Goal: Task Accomplishment & Management: Complete application form

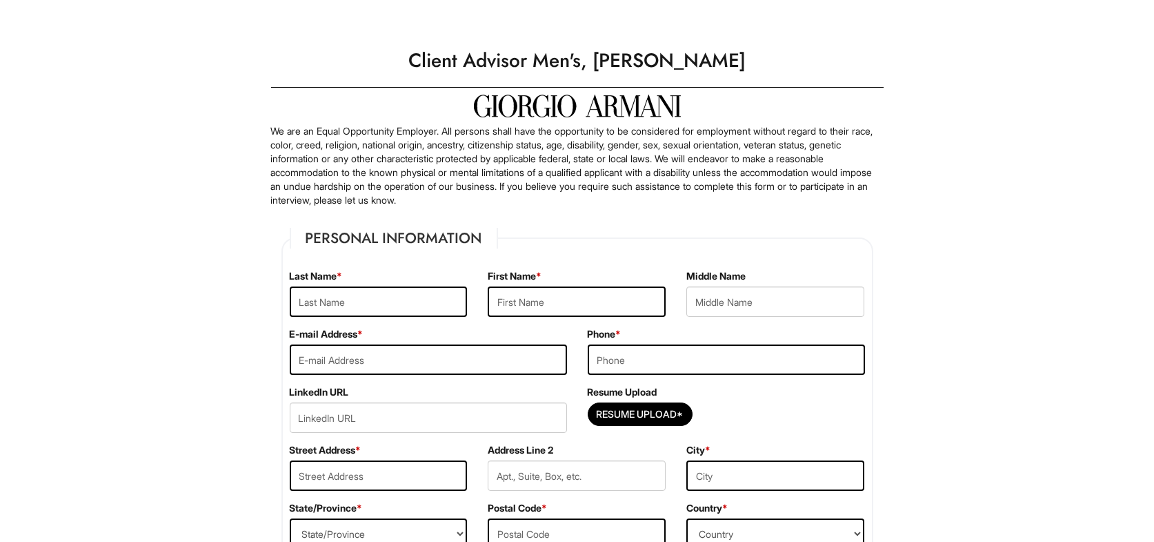
type input "[PERSON_NAME]"
type input "RAIDEN"
type input "w"
type input "[PERSON_NAME][EMAIL_ADDRESS][DOMAIN_NAME]"
type input "9084008484"
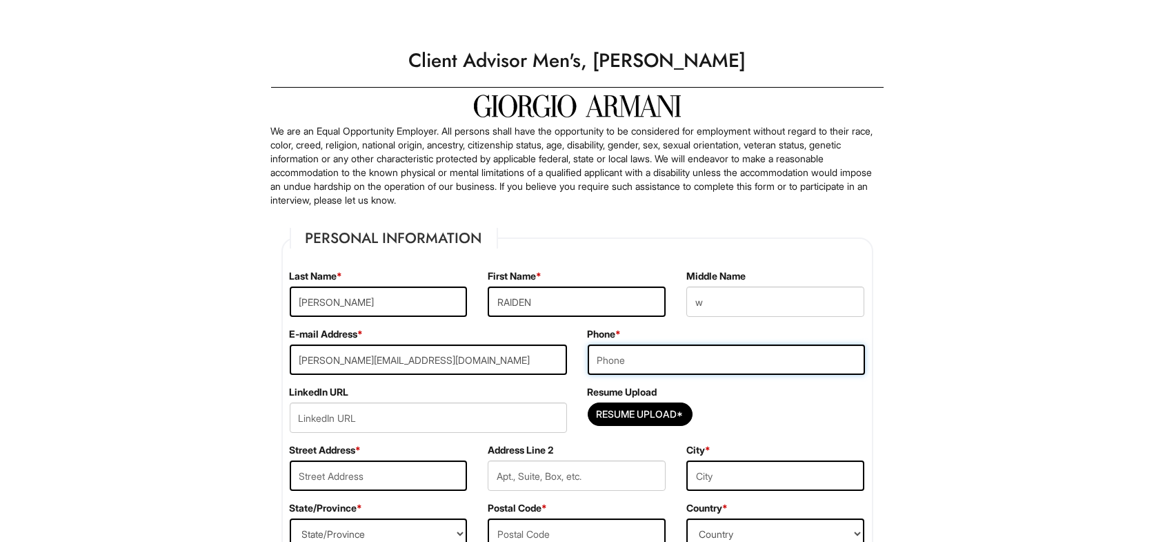
type input "[STREET_ADDRESS][PERSON_NAME]"
type input "[GEOGRAPHIC_DATA]"
select select "NY"
type input "10303"
select select "[GEOGRAPHIC_DATA]"
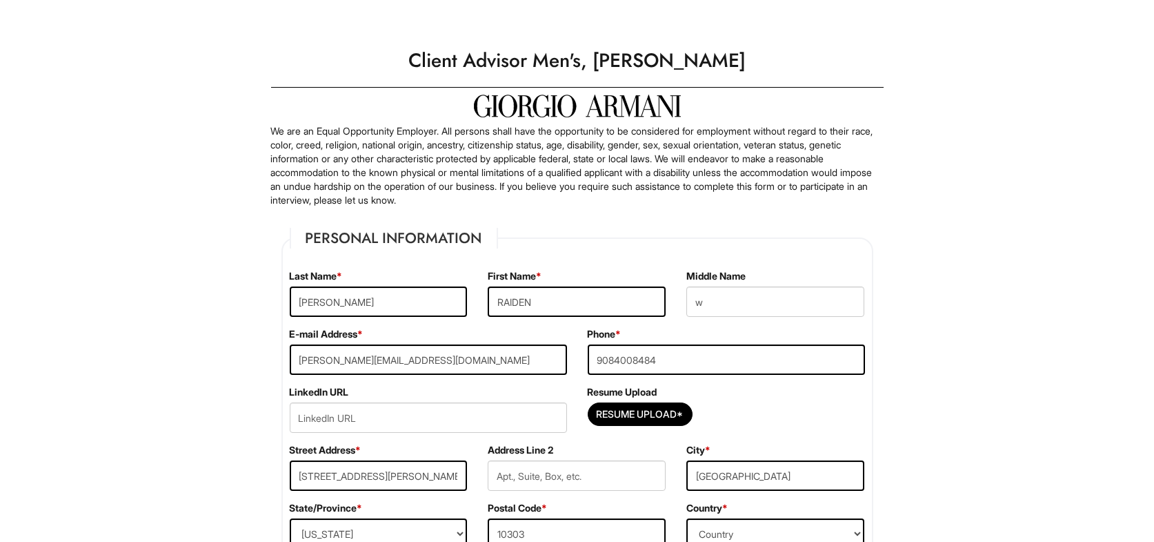
click at [574, 241] on fieldset "Personal Information Last Name * [PERSON_NAME] First Name * RAIDEN Middle Name …" at bounding box center [578, 397] width 592 height 339
click at [624, 417] on input "Resume Upload*" at bounding box center [641, 414] width 104 height 22
type input "C:\fakepath\raiden [PERSON_NAME]-resume 2025B.pdf"
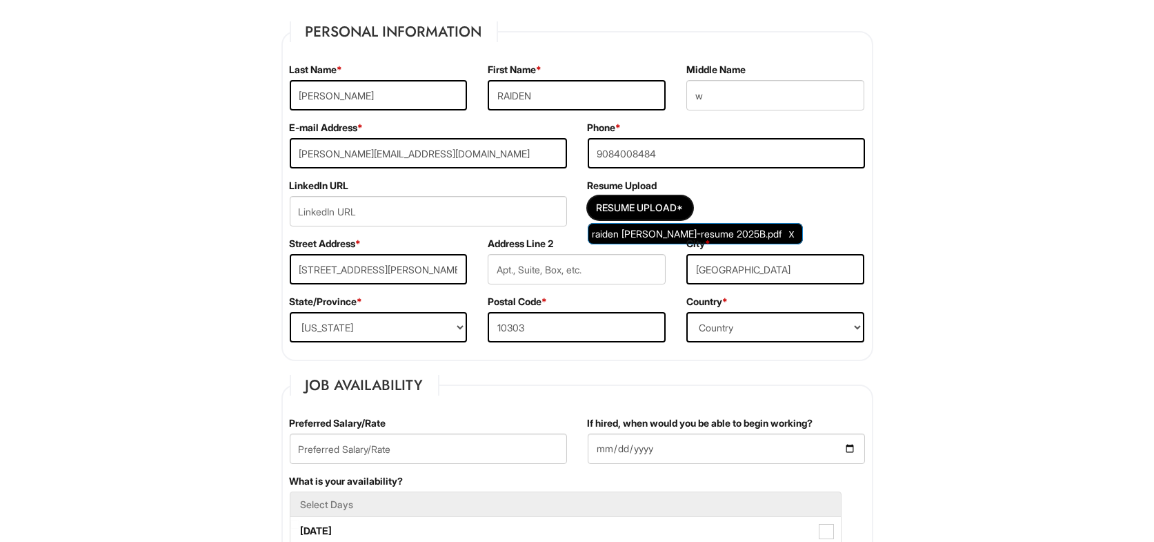
scroll to position [414, 0]
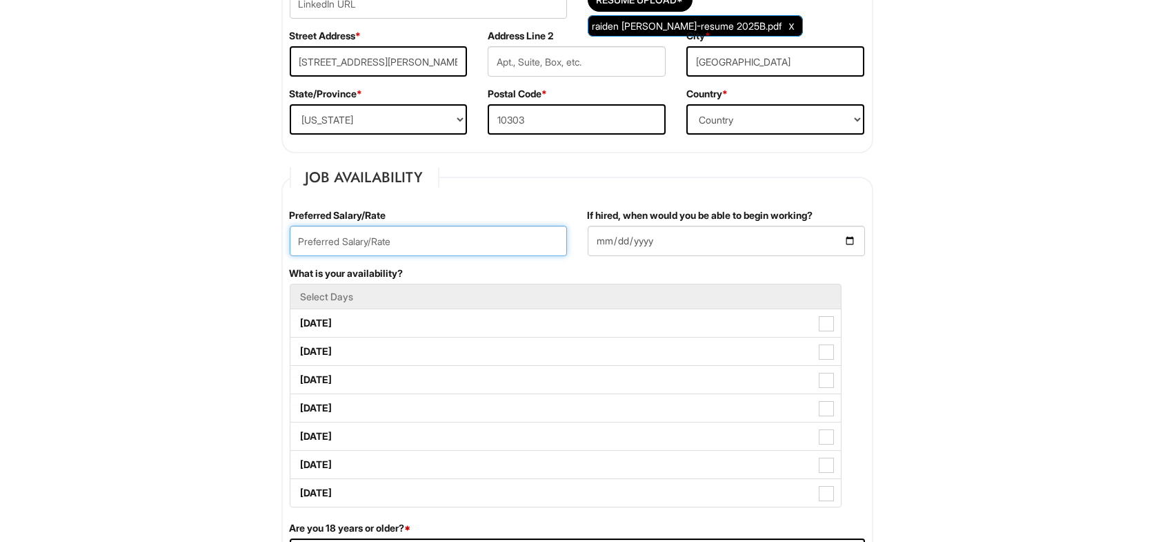
click at [404, 243] on input "text" at bounding box center [428, 241] width 277 height 30
type input "60000"
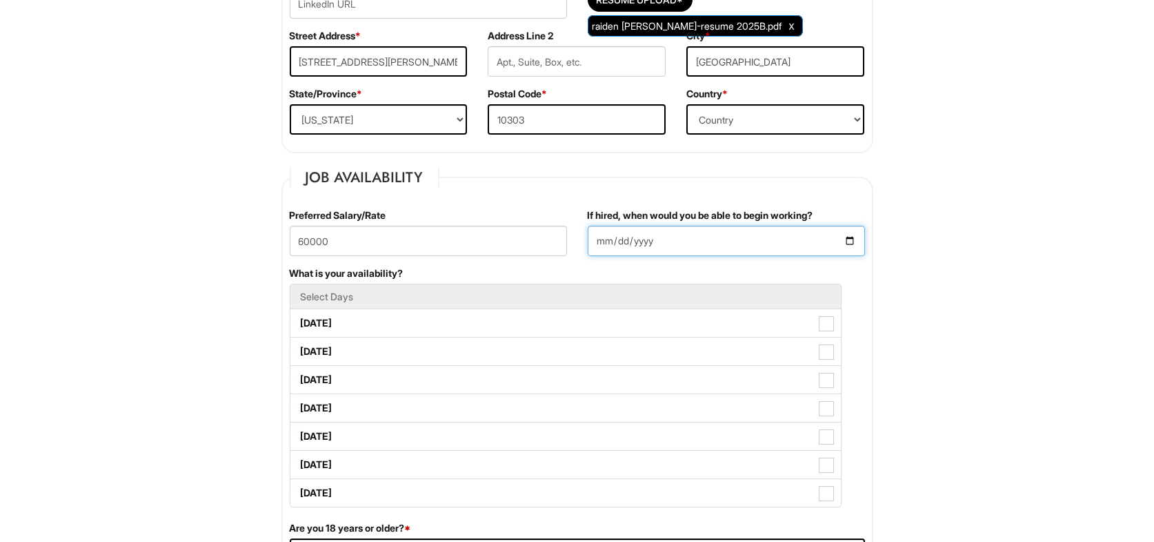
click at [838, 237] on input "If hired, when would you be able to begin working?" at bounding box center [726, 241] width 277 height 30
click at [856, 238] on input "If hired, when would you be able to begin working?" at bounding box center [726, 241] width 277 height 30
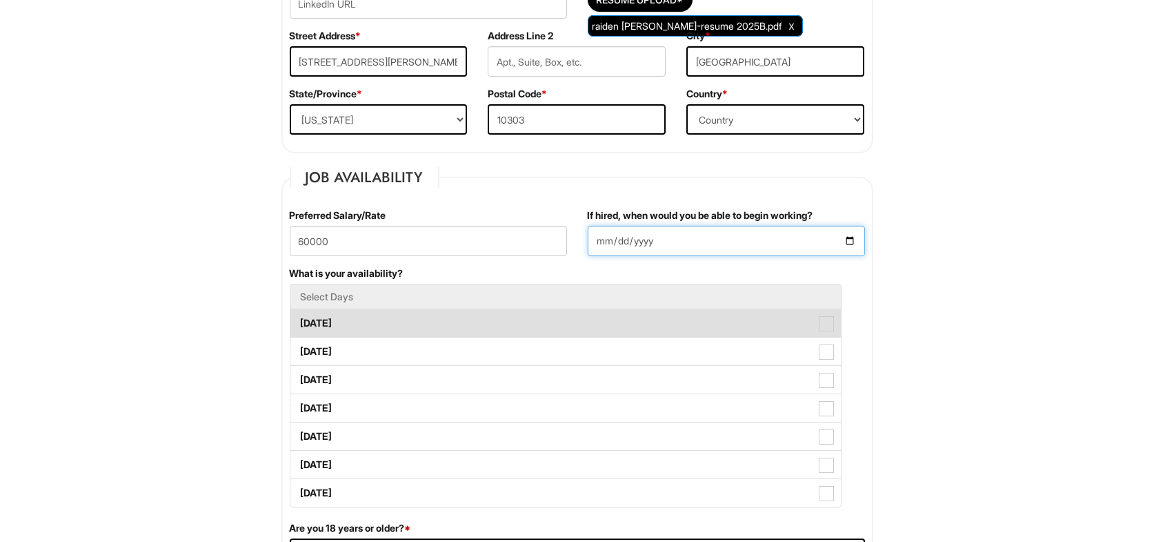
type input "[DATE]"
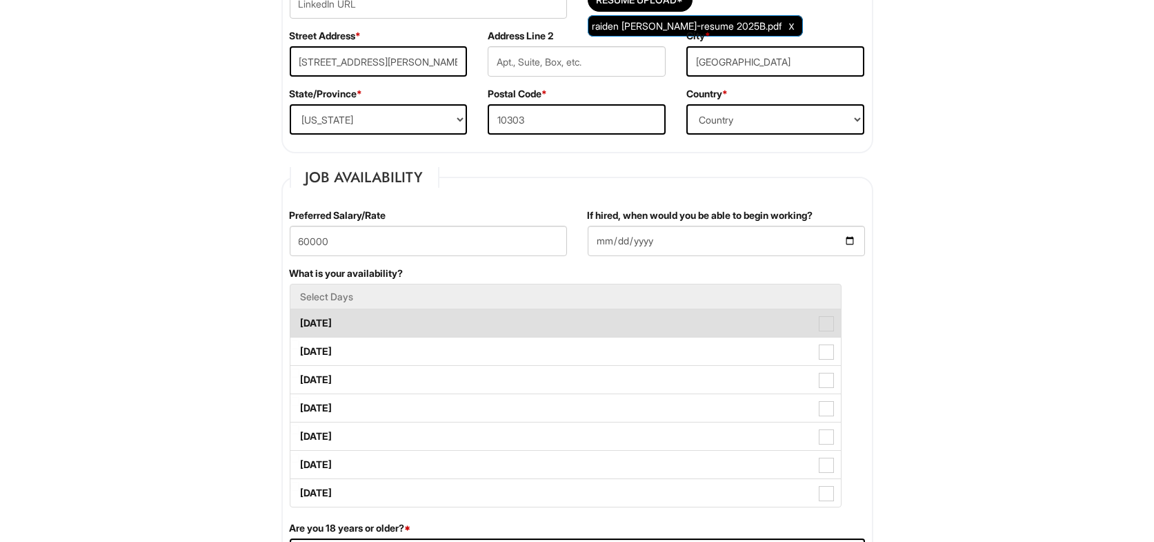
click at [807, 319] on label "[DATE]" at bounding box center [566, 323] width 551 height 28
click at [299, 319] on Available_Monday "[DATE]" at bounding box center [295, 316] width 9 height 9
checkbox Available_Monday "true"
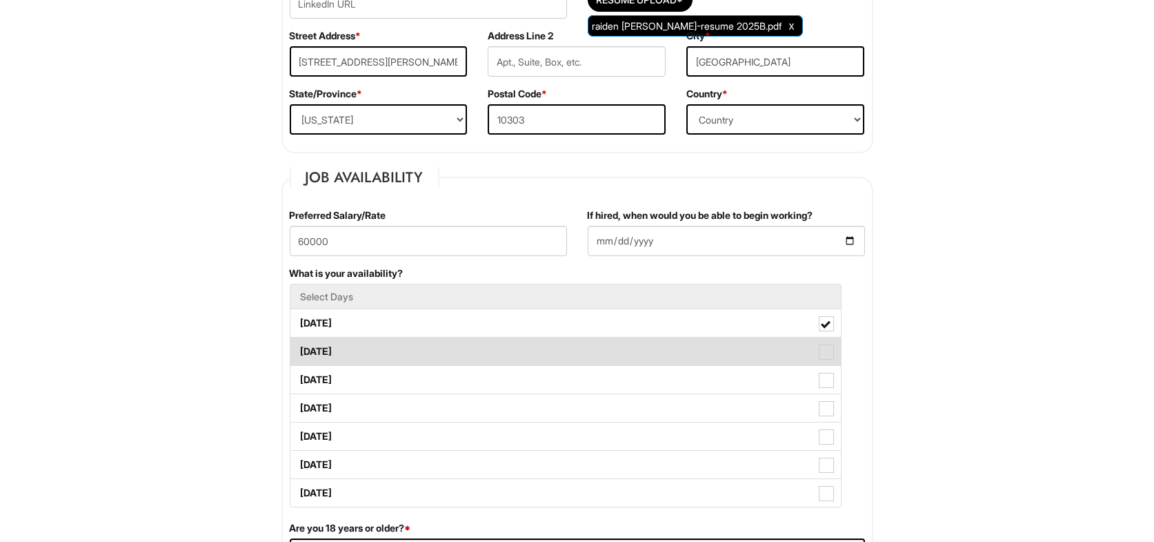
drag, startPoint x: 829, startPoint y: 343, endPoint x: 820, endPoint y: 378, distance: 36.5
click at [829, 344] on span at bounding box center [826, 351] width 15 height 15
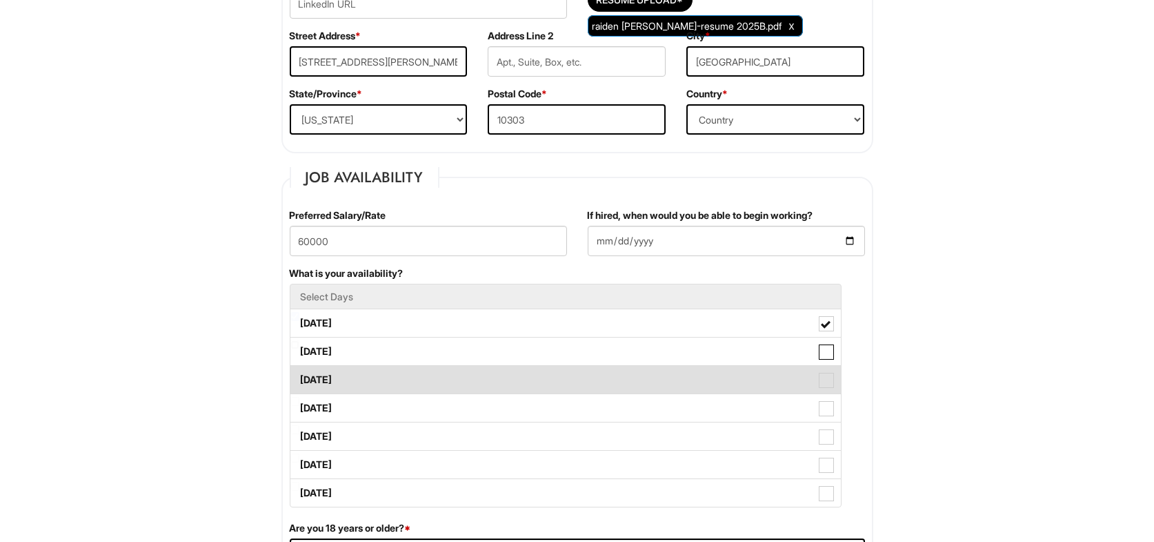
click at [299, 344] on Available_Tuesday "[DATE]" at bounding box center [295, 344] width 9 height 9
checkbox Available_Tuesday "true"
click at [814, 389] on label "[DATE]" at bounding box center [566, 380] width 551 height 28
click at [299, 377] on Available_Wednesday "[DATE]" at bounding box center [295, 372] width 9 height 9
checkbox Available_Wednesday "true"
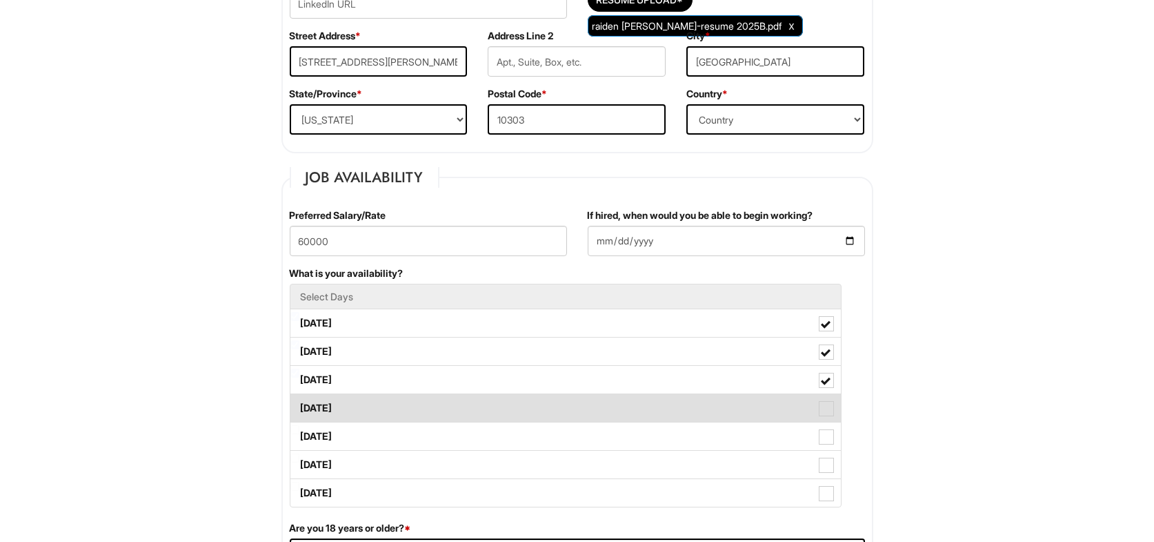
click at [819, 411] on span at bounding box center [826, 408] width 15 height 15
click at [299, 406] on Available_Thursday "[DATE]" at bounding box center [295, 401] width 9 height 9
checkbox Available_Thursday "true"
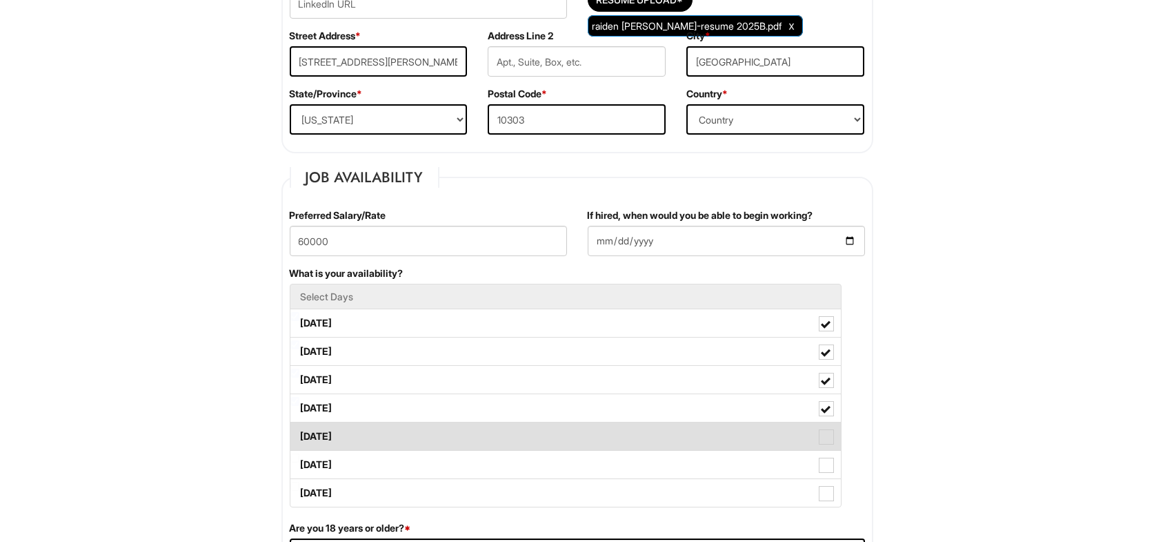
click at [825, 436] on span at bounding box center [826, 436] width 15 height 15
click at [299, 434] on Available_Friday "[DATE]" at bounding box center [295, 429] width 9 height 9
checkbox Available_Friday "true"
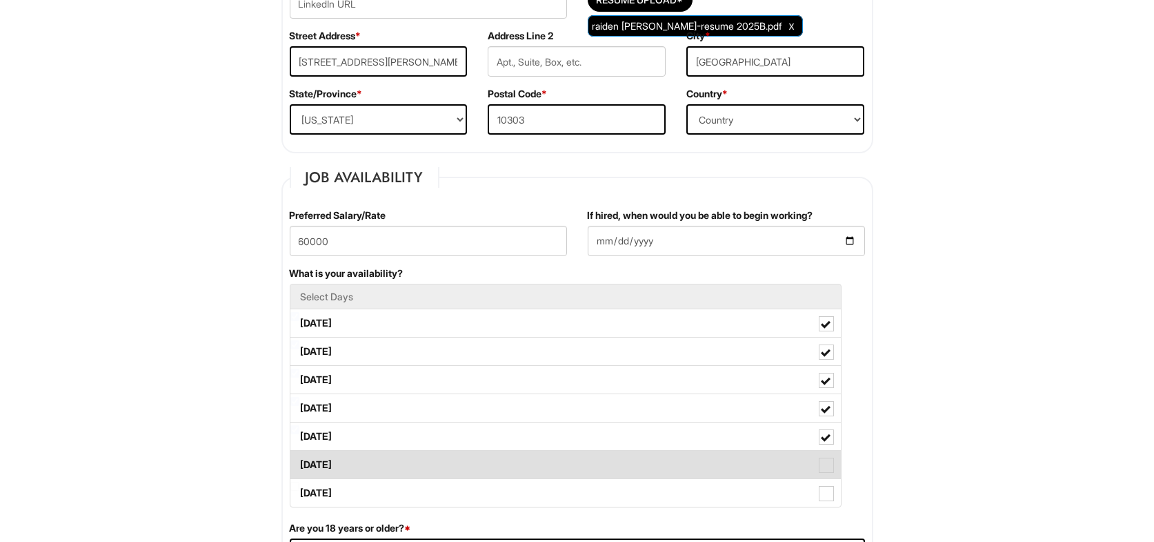
drag, startPoint x: 818, startPoint y: 466, endPoint x: 822, endPoint y: 492, distance: 26.5
click at [817, 466] on label "[DATE]" at bounding box center [566, 465] width 551 height 28
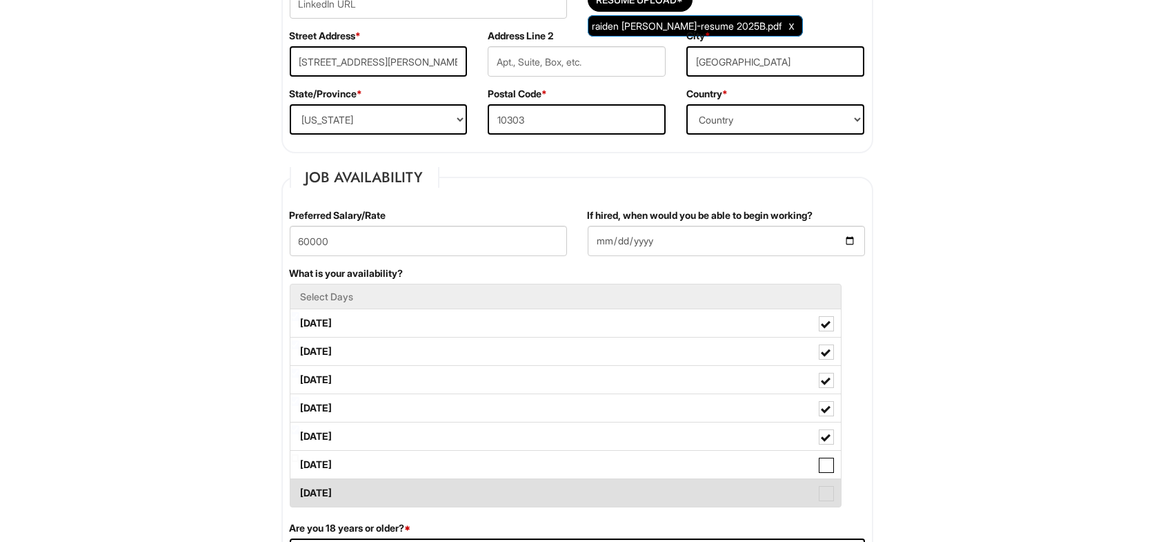
click at [299, 462] on Available_Saturday "[DATE]" at bounding box center [295, 457] width 9 height 9
checkbox Available_Saturday "true"
click at [822, 493] on span at bounding box center [826, 493] width 15 height 15
click at [299, 491] on Available_Sunday "[DATE]" at bounding box center [295, 486] width 9 height 9
checkbox Available_Sunday "true"
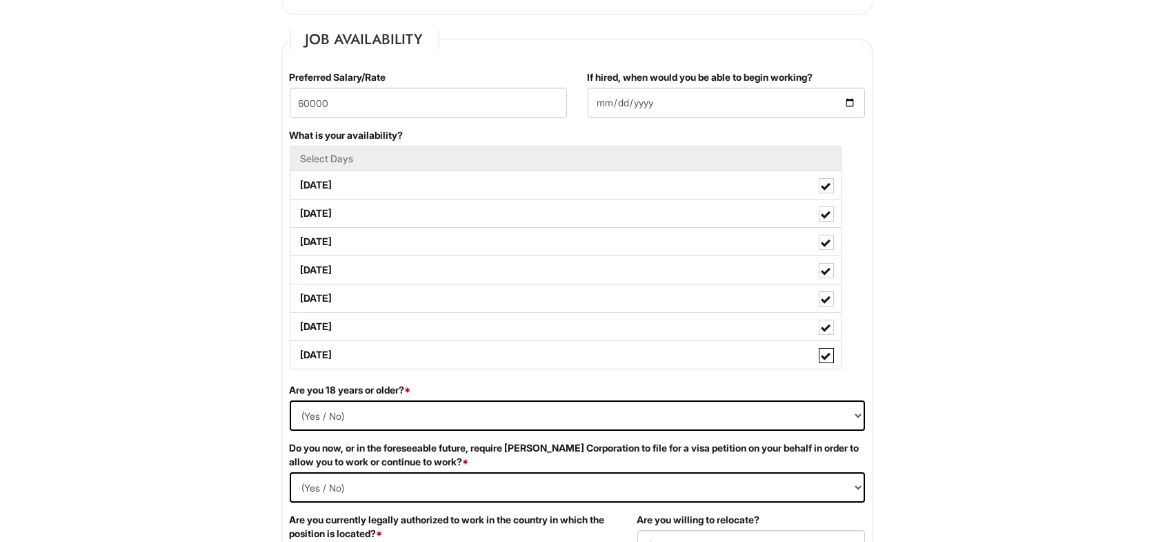
scroll to position [620, 0]
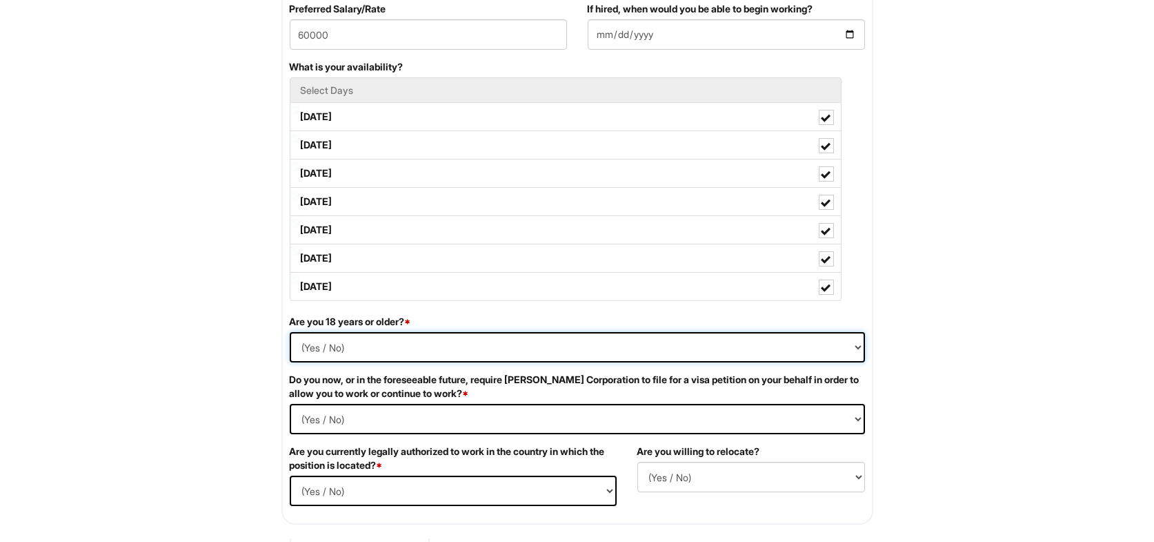
click at [355, 347] on select "(Yes / No) Yes No" at bounding box center [577, 347] width 575 height 30
select select "Yes"
click at [290, 332] on select "(Yes / No) Yes No" at bounding box center [577, 347] width 575 height 30
click at [368, 415] on Required "(Yes / No) Yes No" at bounding box center [577, 419] width 575 height 30
select Required "No"
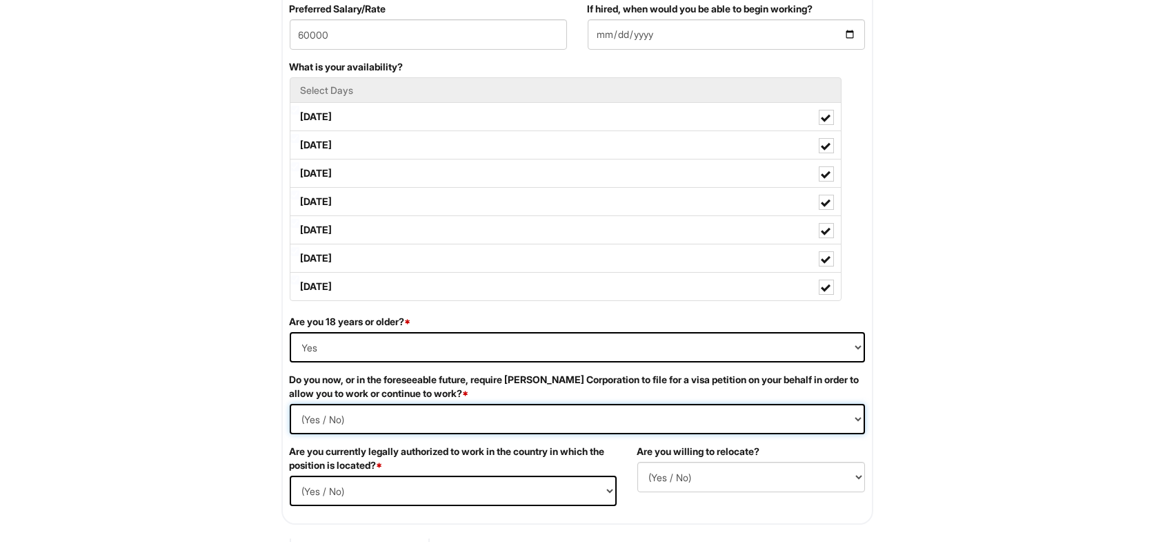
click at [290, 404] on Required "(Yes / No) Yes No" at bounding box center [577, 419] width 575 height 30
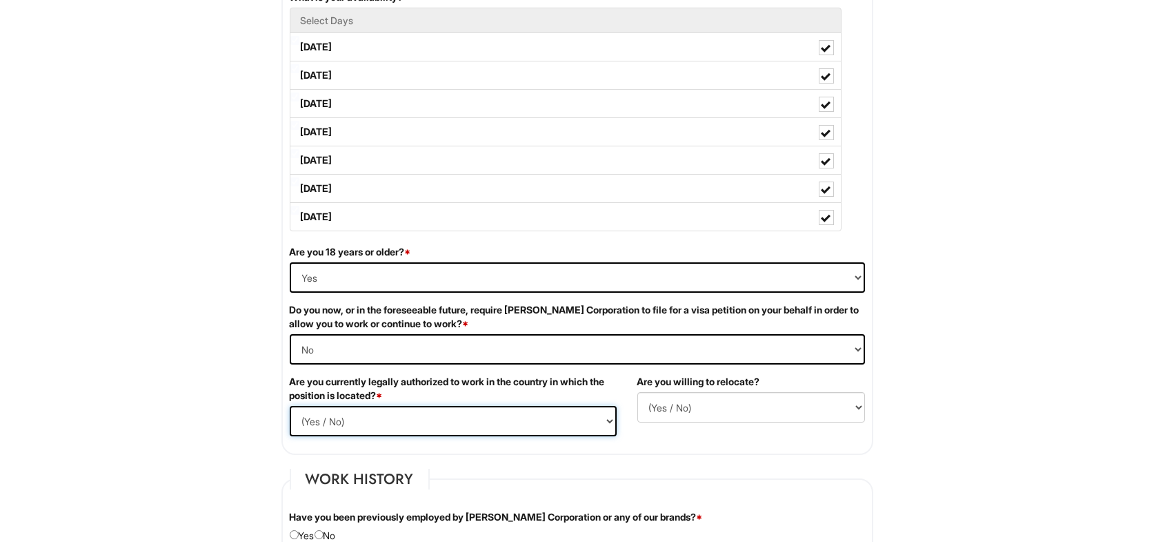
click at [475, 410] on select "(Yes / No) Yes No" at bounding box center [453, 421] width 327 height 30
select select "Yes"
click at [290, 406] on select "(Yes / No) Yes No" at bounding box center [453, 421] width 327 height 30
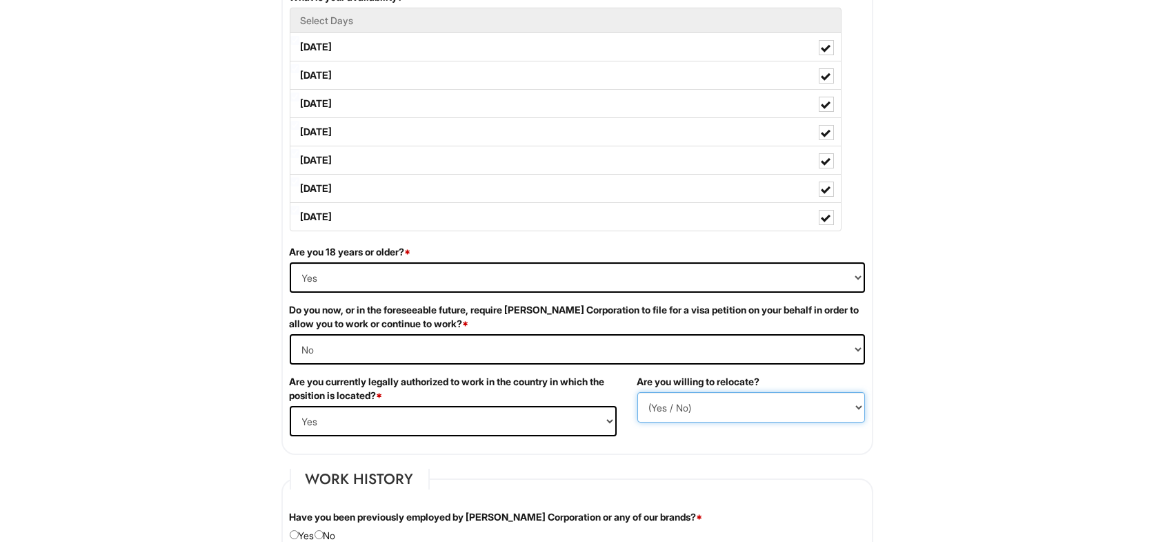
click at [707, 404] on select "(Yes / No) No Yes" at bounding box center [752, 407] width 228 height 30
select select "Y"
click at [638, 392] on select "(Yes / No) No Yes" at bounding box center [752, 407] width 228 height 30
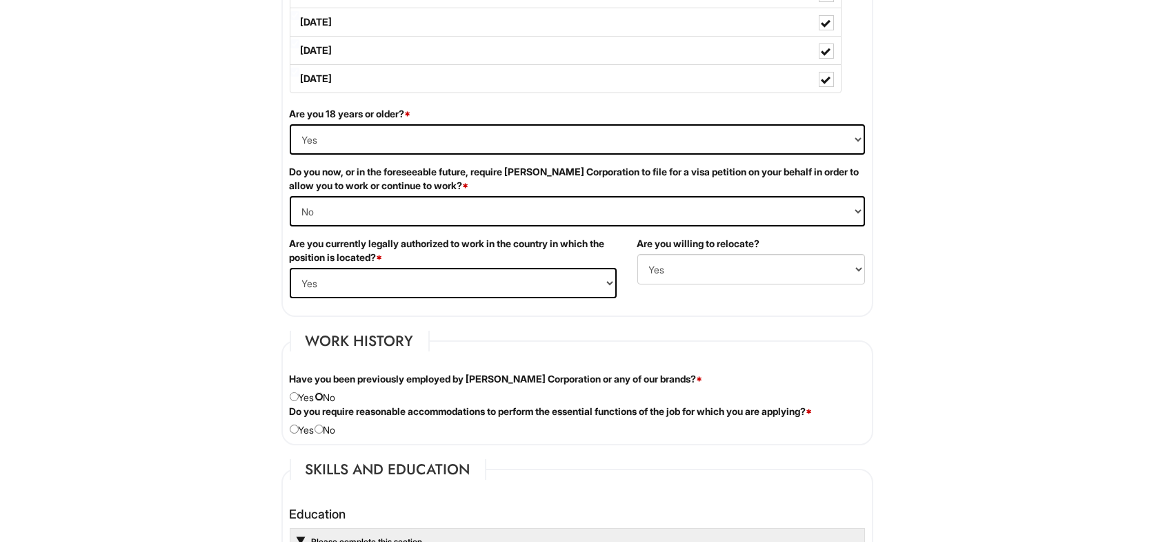
click at [324, 394] on input "radio" at bounding box center [319, 396] width 9 height 9
radio input "true"
click at [323, 427] on input "radio" at bounding box center [319, 428] width 9 height 9
radio input "true"
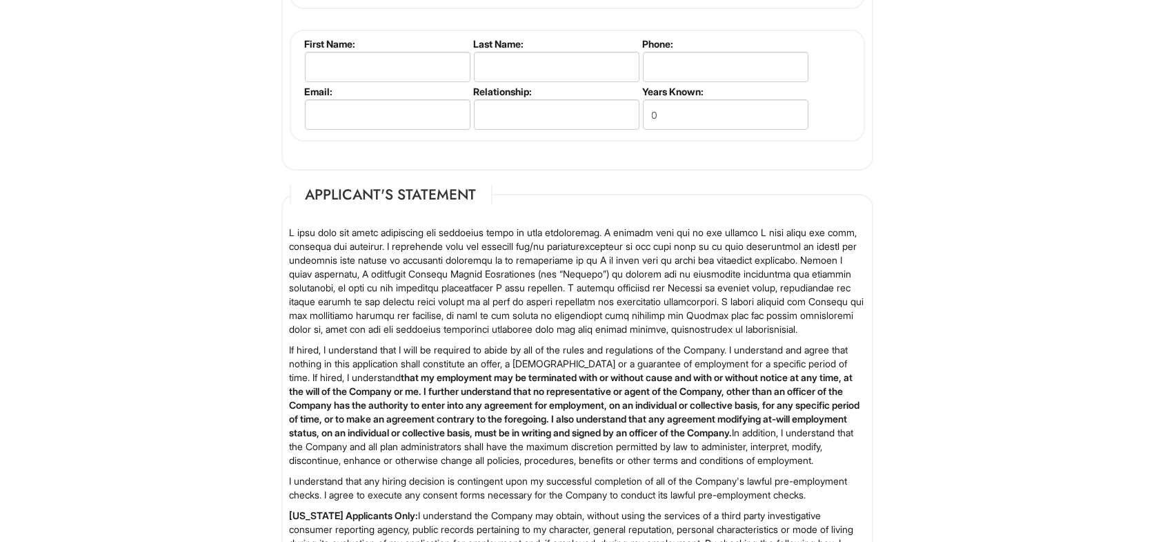
scroll to position [2070, 0]
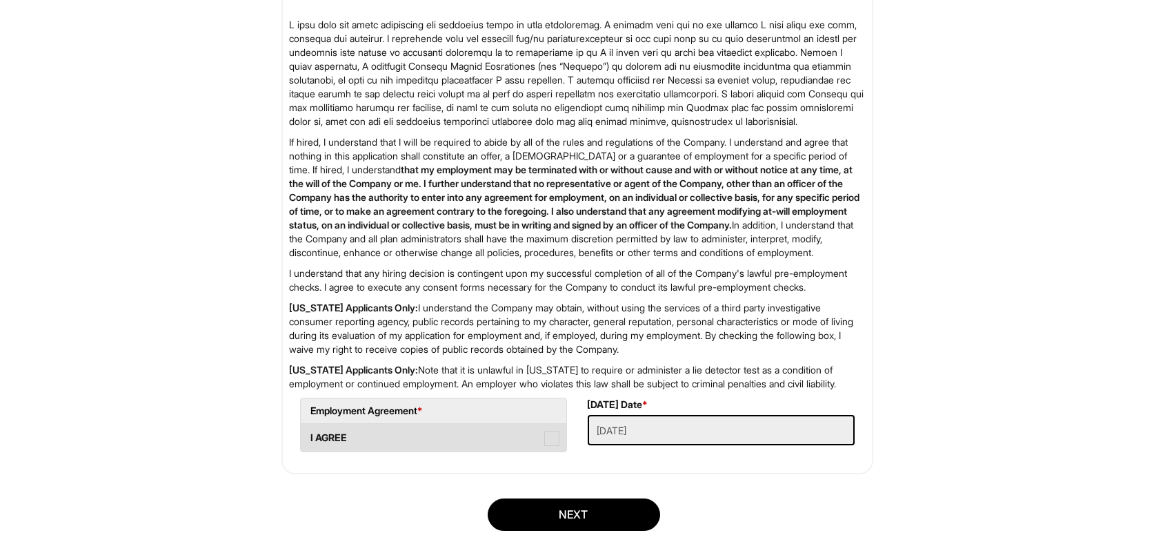
click at [547, 446] on span at bounding box center [551, 438] width 15 height 15
click at [310, 435] on AGREE "I AGREE" at bounding box center [305, 430] width 9 height 9
checkbox AGREE "true"
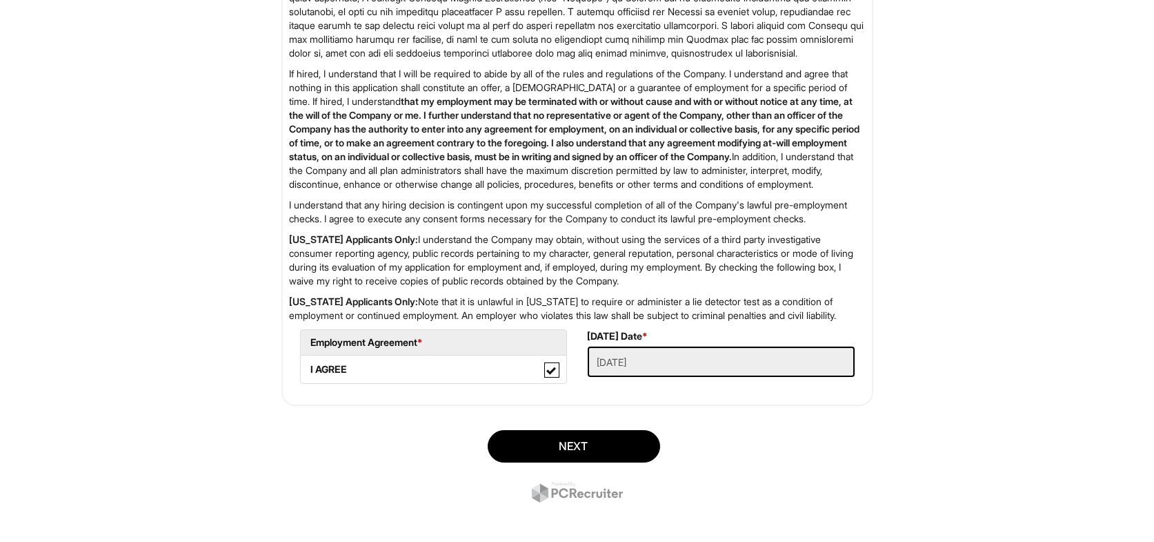
scroll to position [2201, 0]
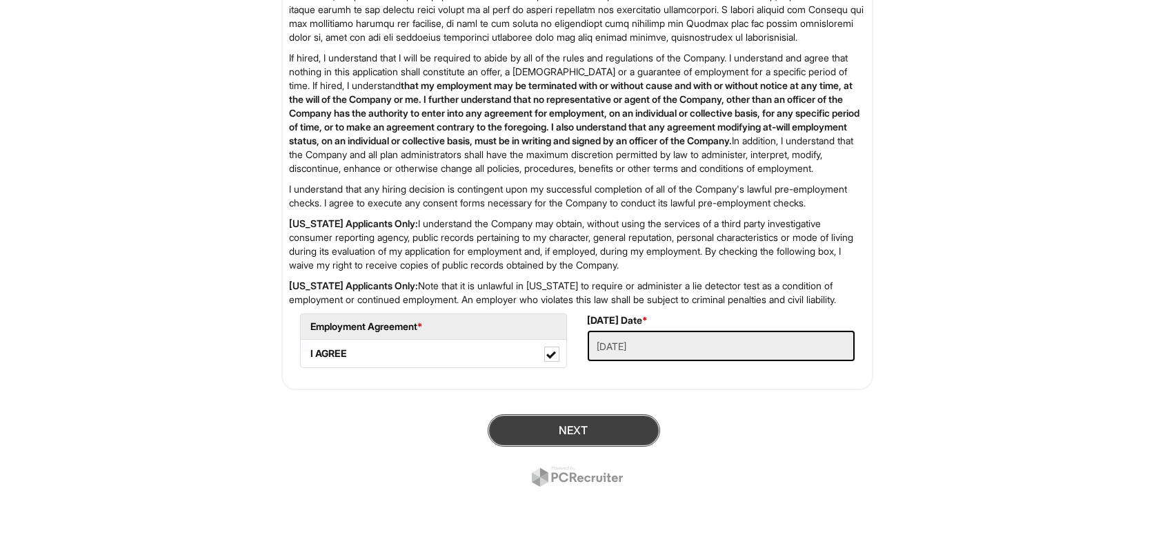
click at [603, 423] on button "Next" at bounding box center [574, 430] width 173 height 32
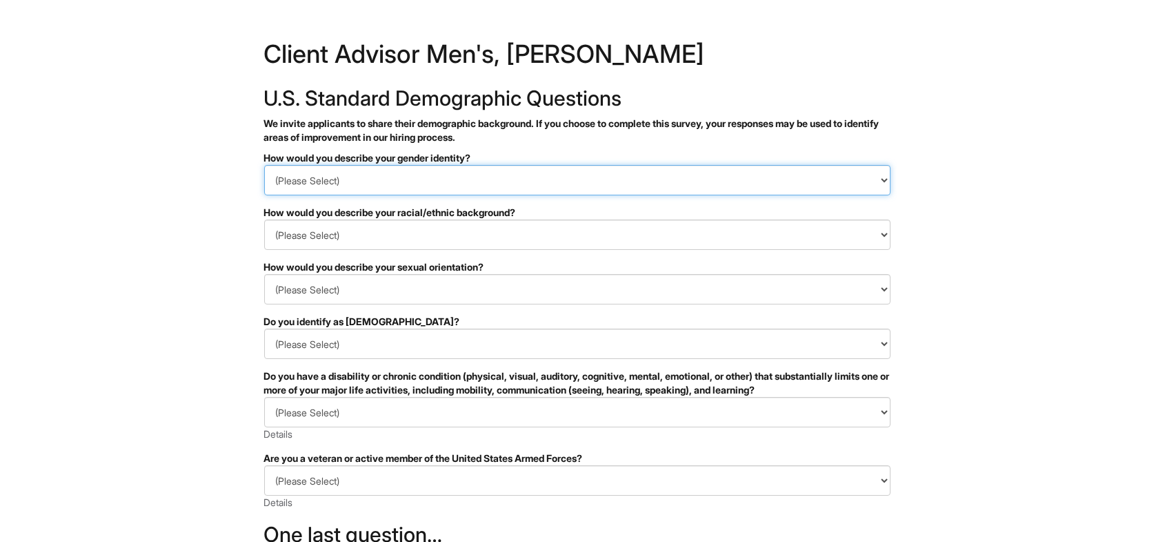
click at [367, 178] on select "(Please Select) Man Woman Non-binary I prefer to self-describe I don't wish to …" at bounding box center [577, 180] width 627 height 30
select select "Man"
click at [264, 165] on select "(Please Select) Man Woman Non-binary I prefer to self-describe I don't wish to …" at bounding box center [577, 180] width 627 height 30
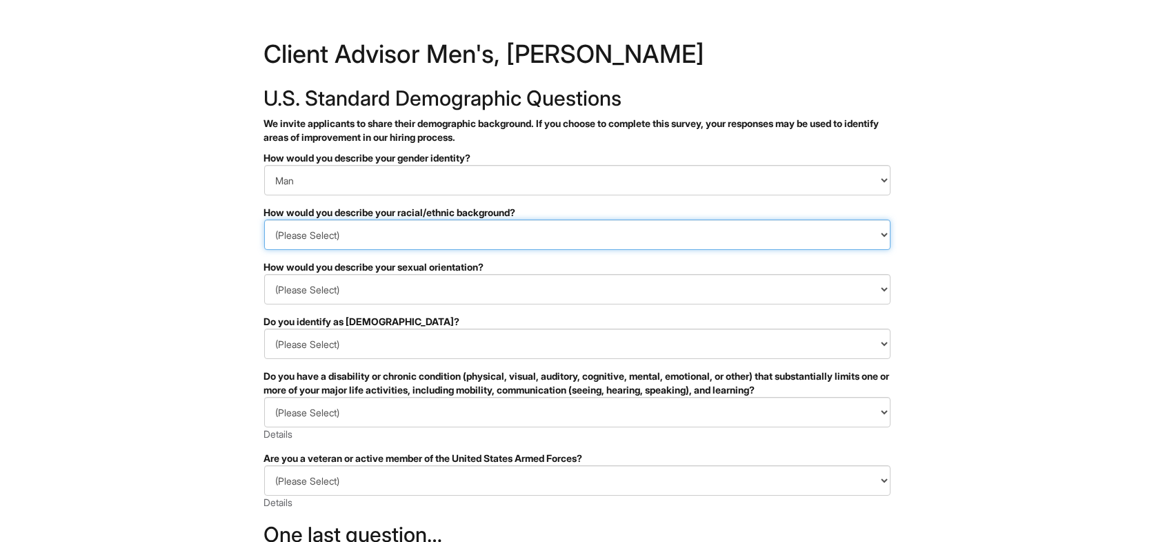
click at [348, 238] on select "(Please Select) Black or of African descent East Asian Hispanic, Latinx or of S…" at bounding box center [577, 234] width 627 height 30
select select "I prefer to self-describe"
click at [264, 219] on select "(Please Select) Black or of African descent East Asian Hispanic, Latinx or of S…" at bounding box center [577, 234] width 627 height 30
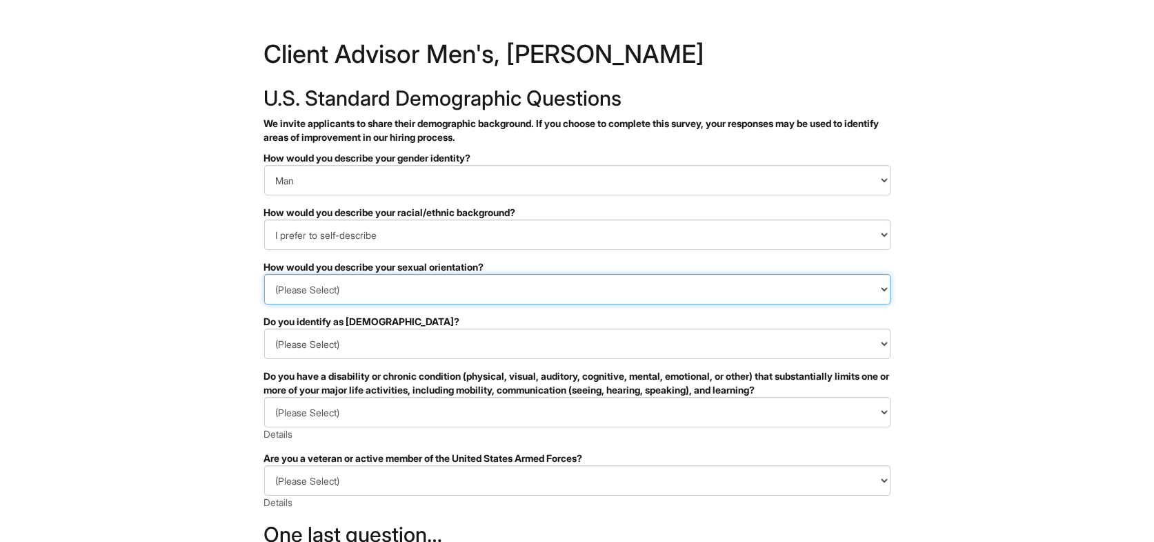
click at [318, 281] on select "(Please Select) Asexual Bisexual and/or pansexual Gay Heterosexual Lesbian Quee…" at bounding box center [577, 289] width 627 height 30
select select "Heterosexual"
click at [264, 274] on select "(Please Select) Asexual Bisexual and/or pansexual Gay Heterosexual Lesbian Quee…" at bounding box center [577, 289] width 627 height 30
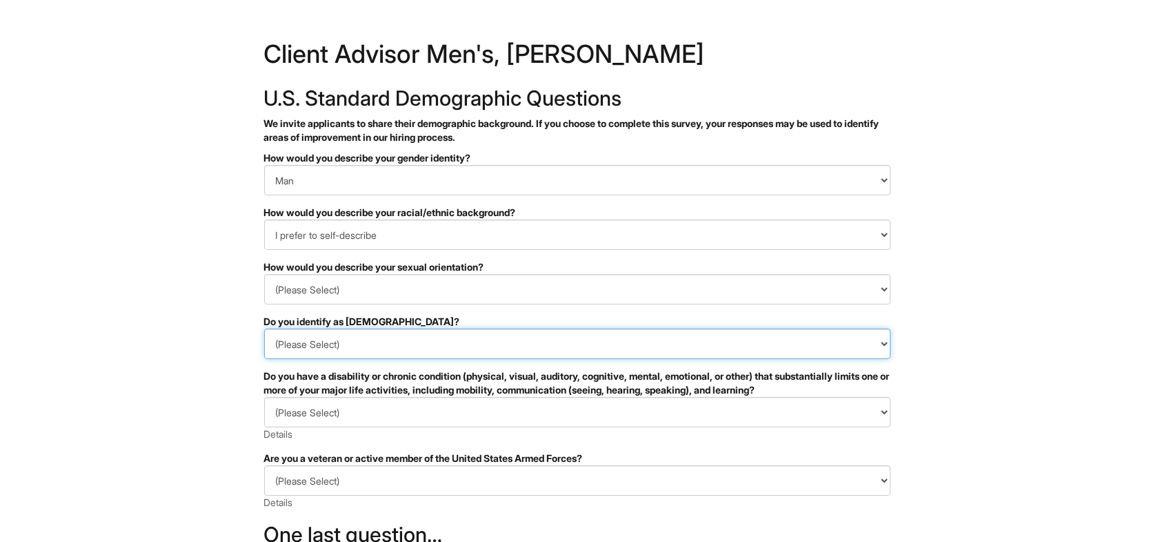
click at [317, 344] on select "(Please Select) Yes No I prefer to self-describe I don't wish to answer" at bounding box center [577, 343] width 627 height 30
select select "No"
click at [264, 328] on select "(Please Select) Yes No I prefer to self-describe I don't wish to answer" at bounding box center [577, 343] width 627 height 30
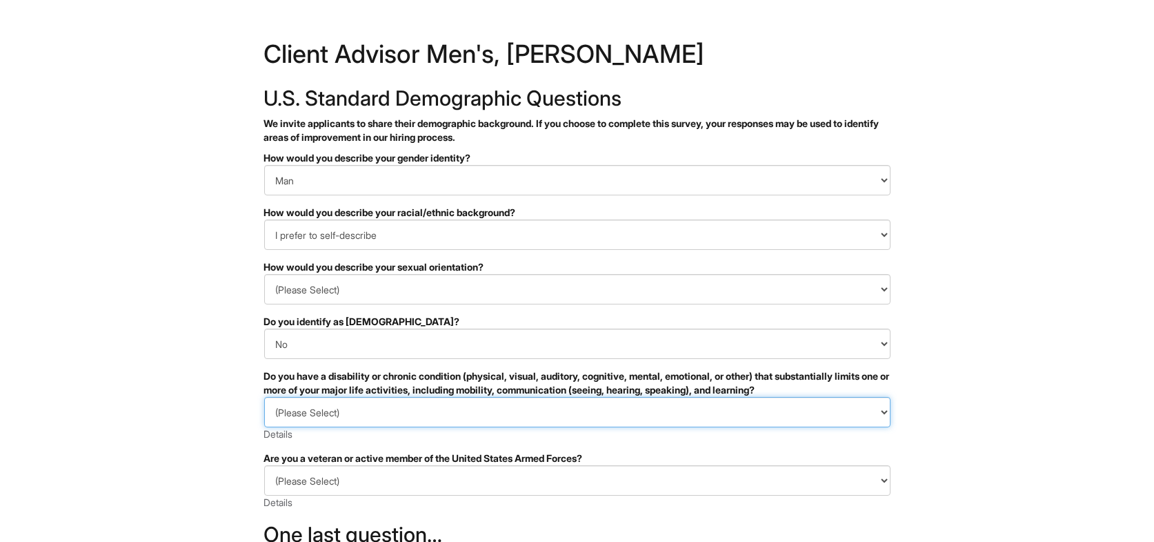
click at [337, 405] on select "(Please Select) YES, I HAVE A DISABILITY (or previously had a disability) NO, I…" at bounding box center [577, 412] width 627 height 30
select select "NO, I DON'T HAVE A DISABILITY"
click at [264, 397] on select "(Please Select) YES, I HAVE A DISABILITY (or previously had a disability) NO, I…" at bounding box center [577, 412] width 627 height 30
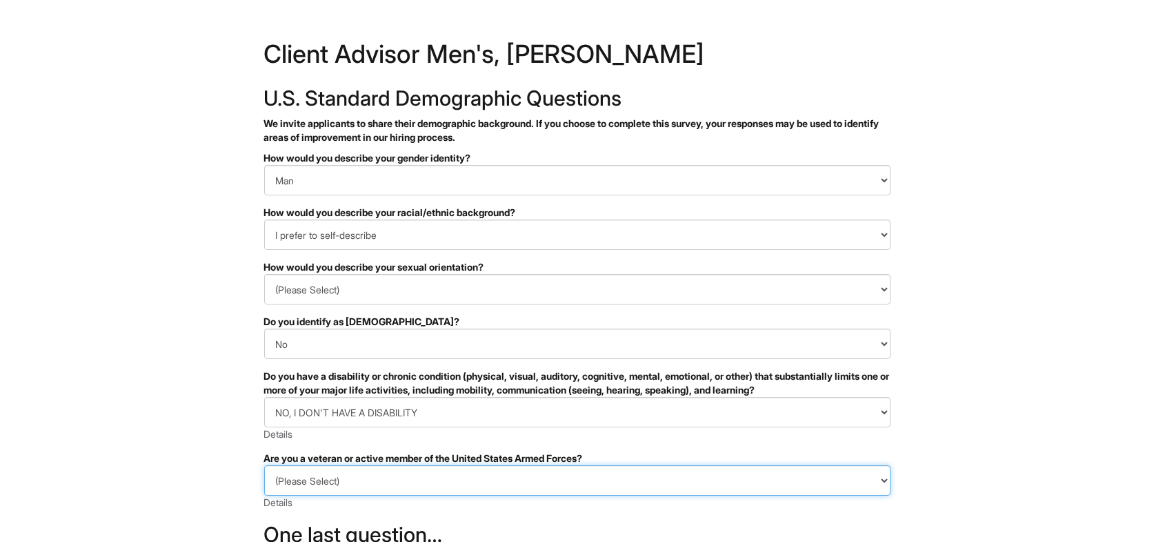
click at [333, 478] on select "(Please Select) I IDENTIFY AS ONE OR MORE OF THE CLASSIFICATIONS OF PROTECTED V…" at bounding box center [577, 480] width 627 height 30
select select "I AM NOT A PROTECTED VETERAN"
click at [264, 465] on select "(Please Select) I IDENTIFY AS ONE OR MORE OF THE CLASSIFICATIONS OF PROTECTED V…" at bounding box center [577, 480] width 627 height 30
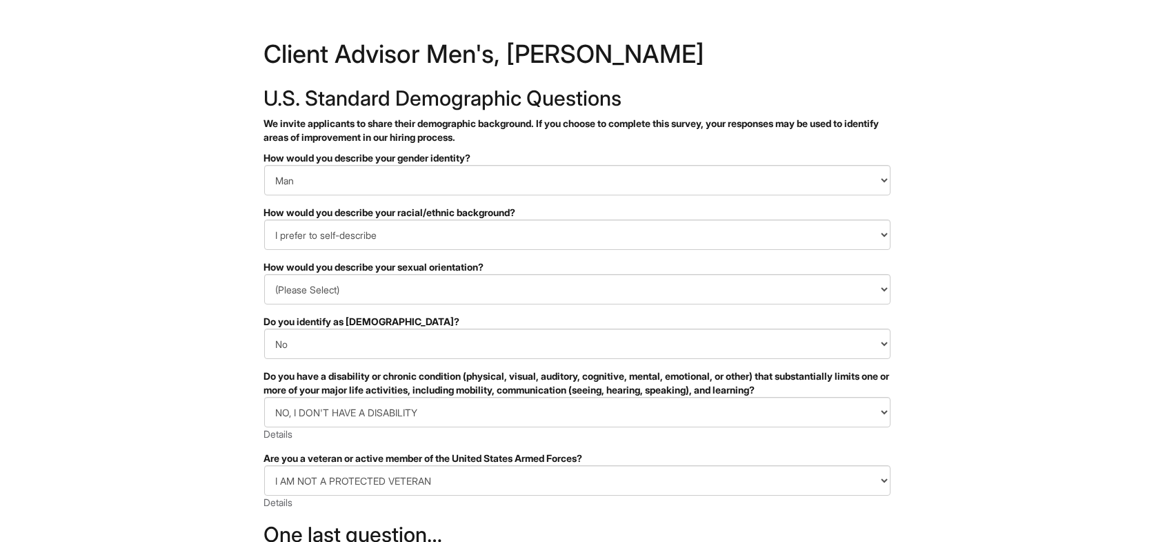
click at [215, 461] on html "&nbsp; ✔ 2 3 Client Advisor Men's, Giorgio Armani U.S. Standard Demographic Que…" at bounding box center [577, 388] width 1154 height 777
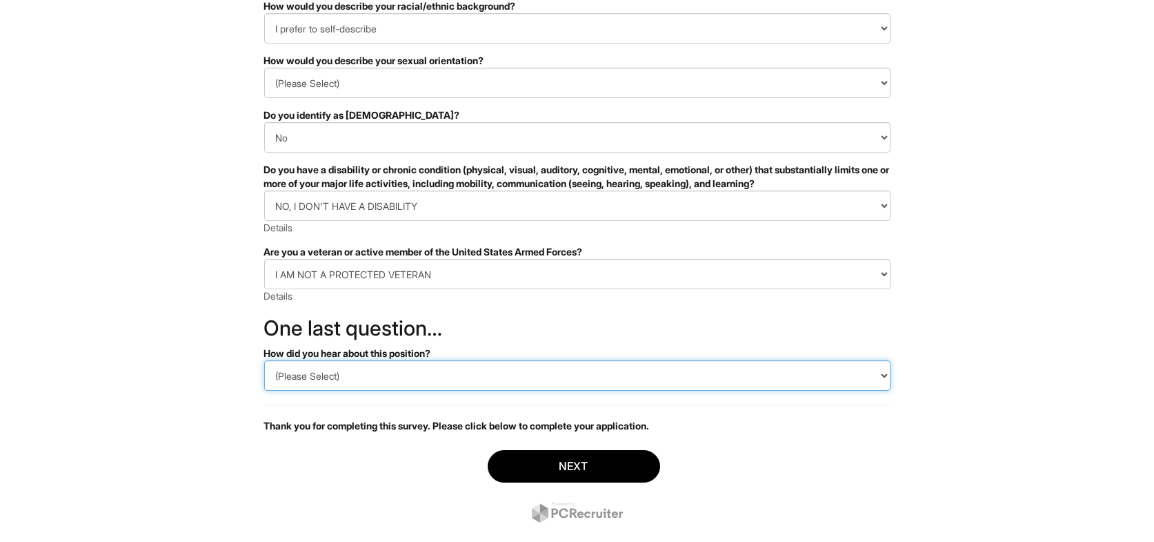
click at [470, 374] on select "(Please Select) CareerBuilder Indeed LinkedIn Monster Referral Other" at bounding box center [577, 375] width 627 height 30
select select "Indeed"
click at [264, 360] on select "(Please Select) CareerBuilder Indeed LinkedIn Monster Referral Other" at bounding box center [577, 375] width 627 height 30
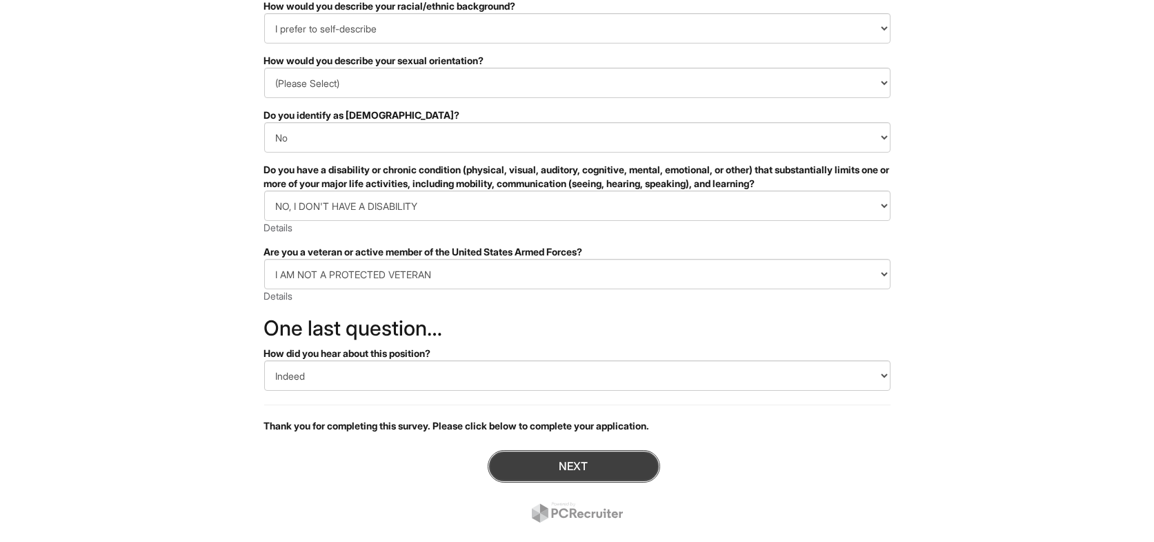
click at [551, 460] on button "Next" at bounding box center [574, 466] width 173 height 32
